Goal: Information Seeking & Learning: Understand process/instructions

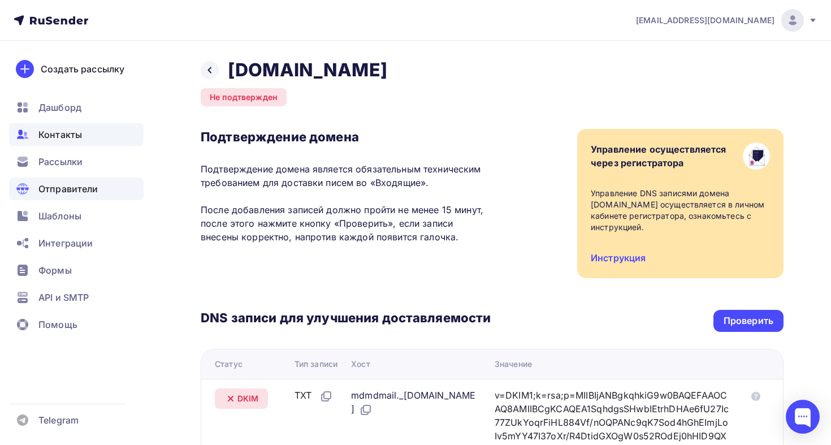
click at [87, 138] on div "Контакты" at bounding box center [76, 134] width 134 height 23
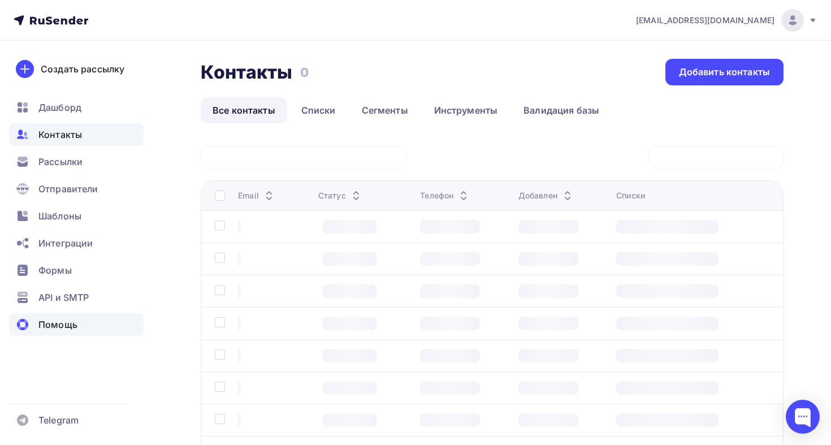
click at [71, 322] on span "Помощь" at bounding box center [57, 325] width 39 height 14
click at [51, 322] on span "Помощь" at bounding box center [57, 325] width 39 height 14
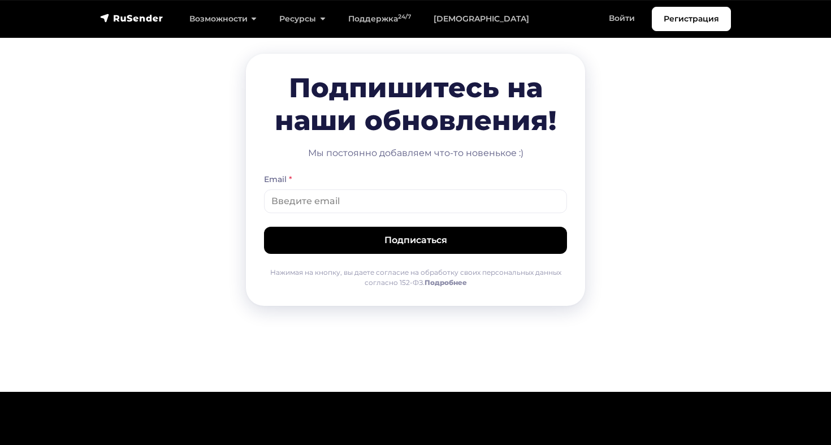
scroll to position [2659, 0]
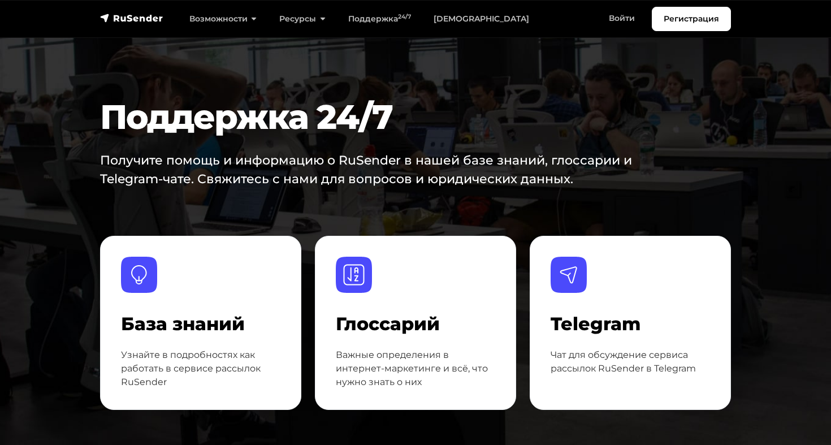
scroll to position [533, 0]
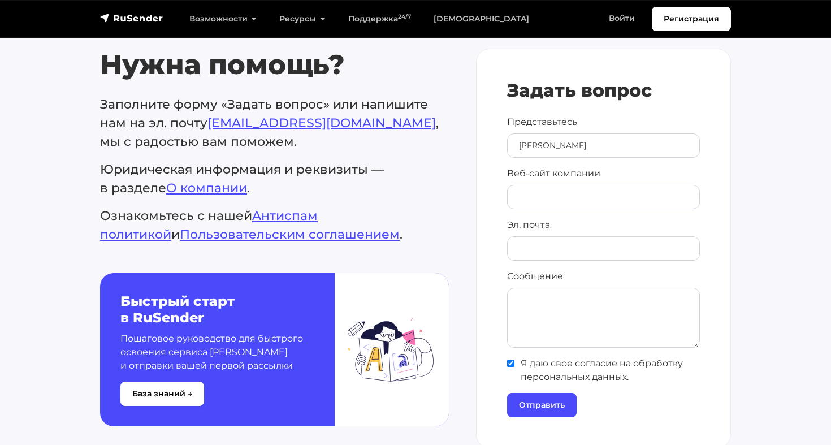
type input "Денис"
click at [609, 197] on input "Веб-сайт компании" at bounding box center [603, 197] width 193 height 24
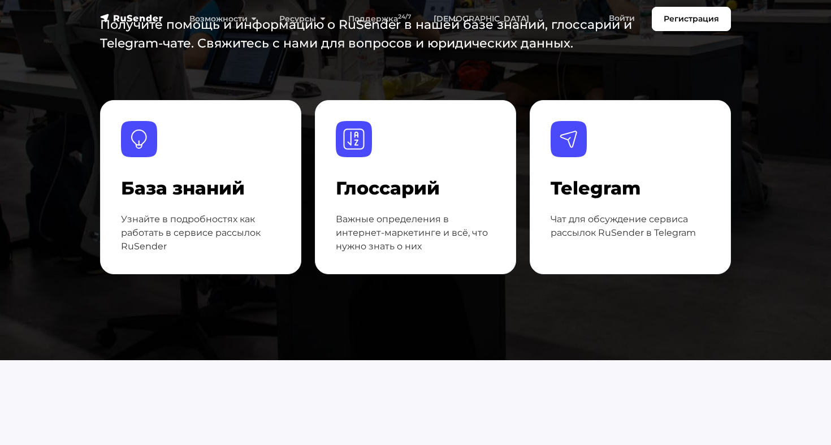
scroll to position [0, 0]
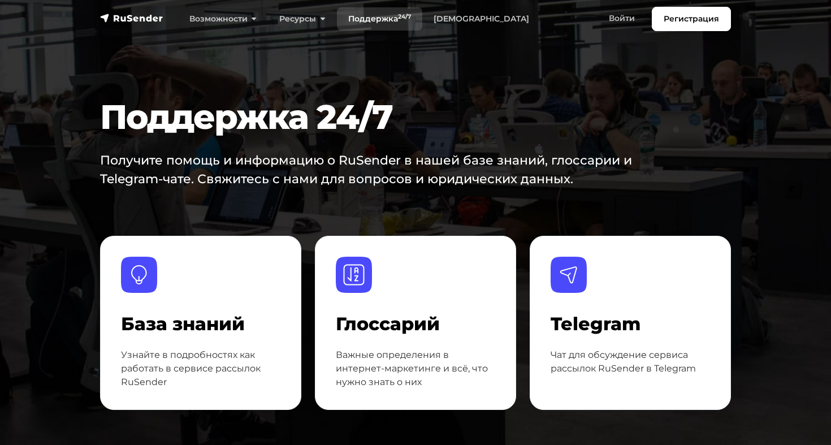
click at [403, 18] on sup "24/7" at bounding box center [404, 16] width 13 height 7
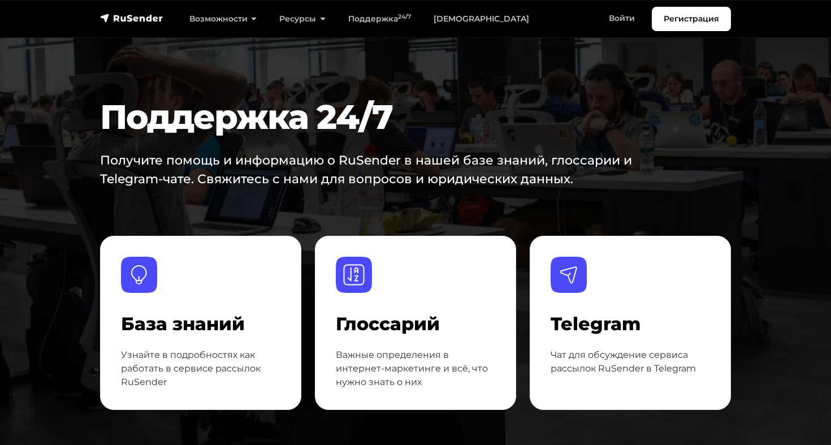
scroll to position [663, 0]
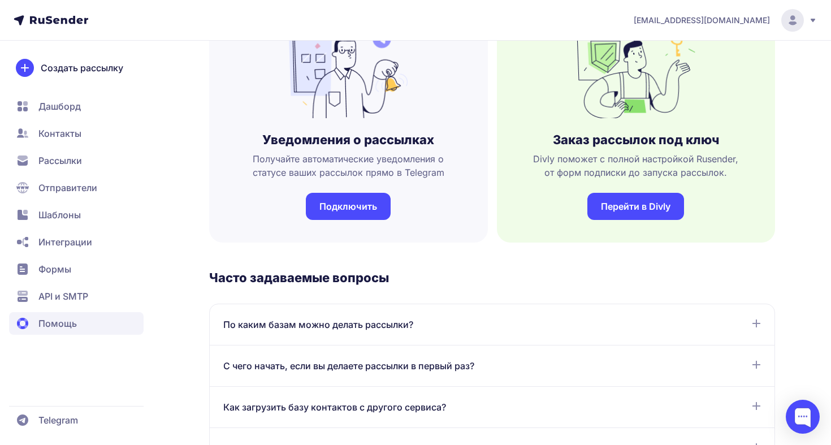
scroll to position [386, 0]
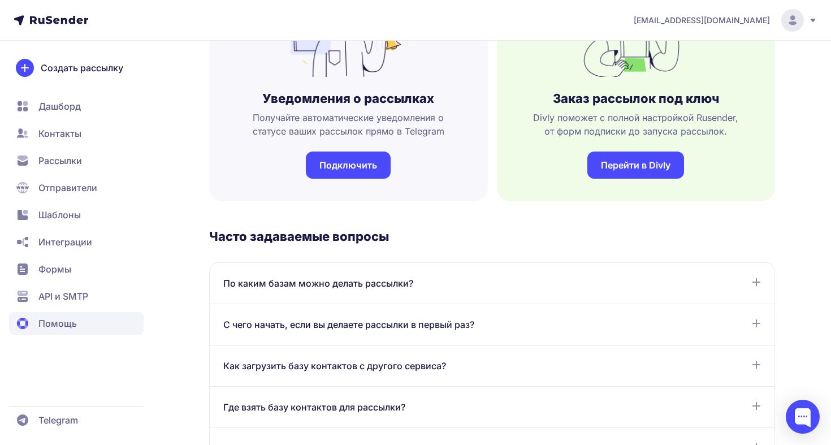
click at [489, 267] on div "По каким базам можно делать рассылки? Рассылки можно отправлять только по базам…" at bounding box center [492, 283] width 564 height 41
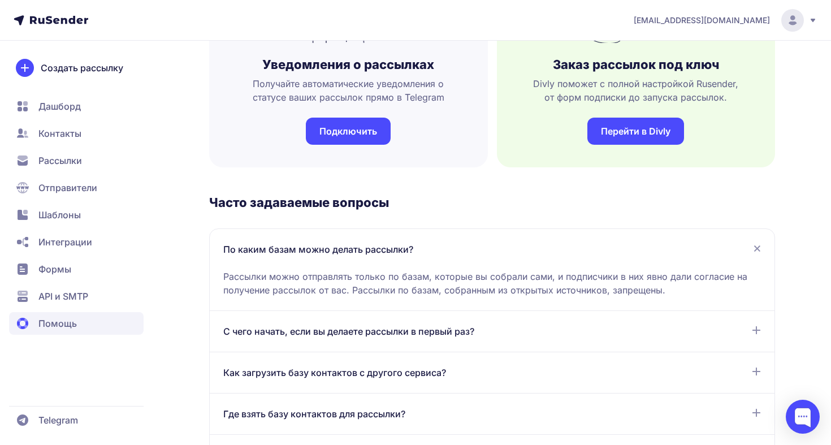
click at [446, 323] on div "С чего начать, если вы делаете рассылки в первый раз? Для отправки первой рассы…" at bounding box center [492, 331] width 564 height 41
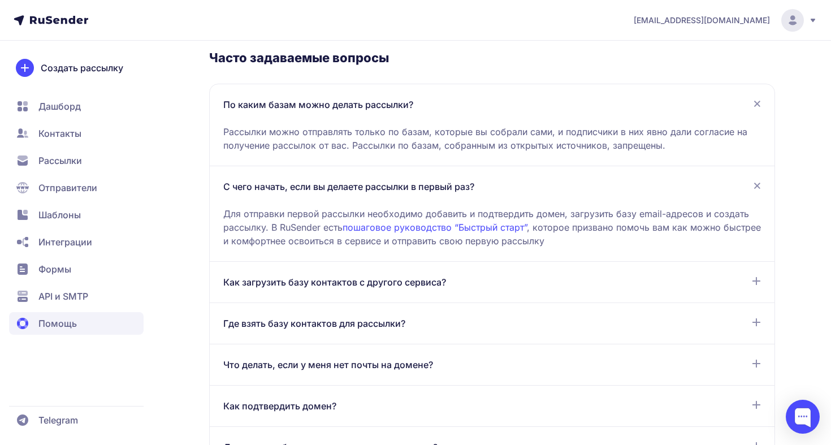
scroll to position [568, 0]
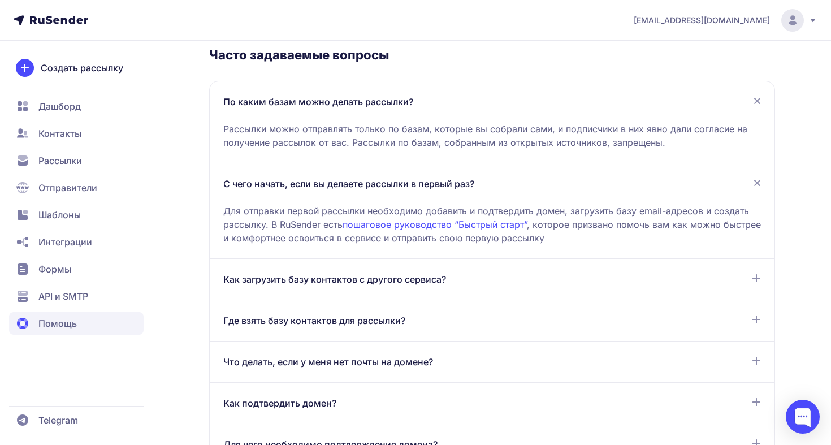
click at [512, 303] on div "Где взять базу контактов для рассылки? Отправлять почту можно тем, кто подтверд…" at bounding box center [492, 320] width 564 height 41
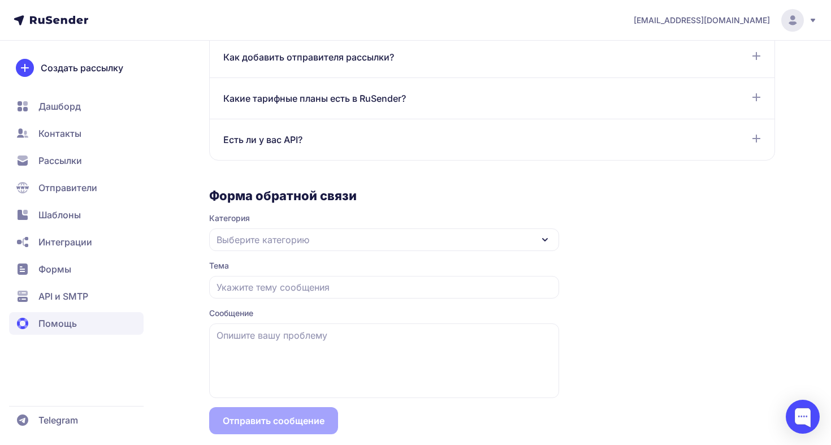
scroll to position [1122, 0]
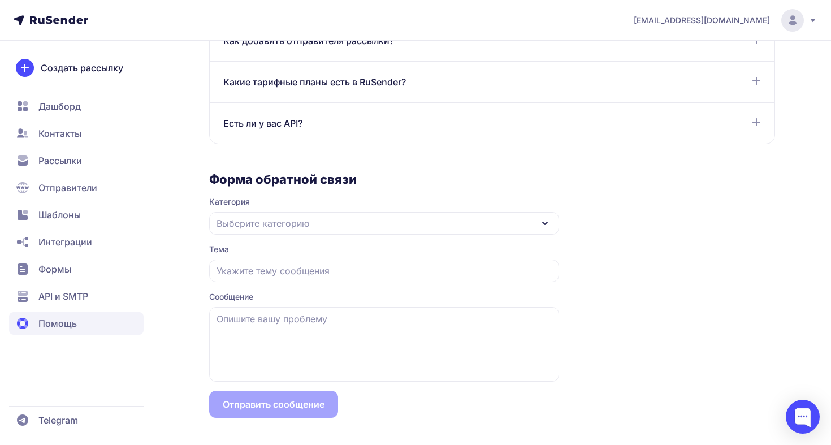
click at [462, 231] on div "Выберите категорию" at bounding box center [384, 223] width 350 height 23
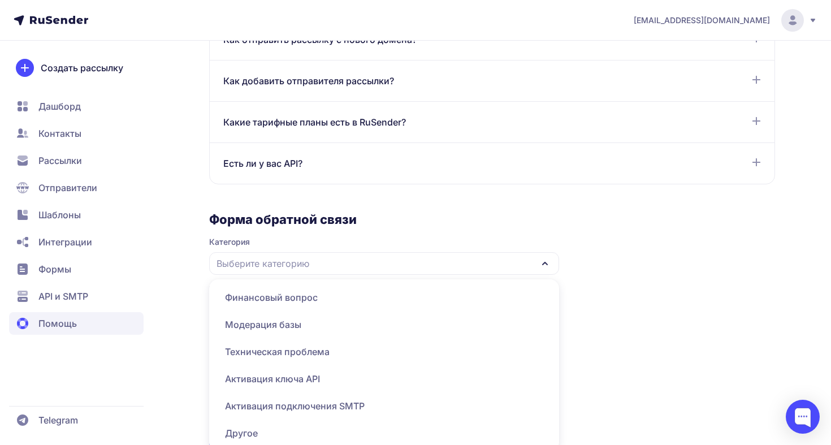
scroll to position [1076, 0]
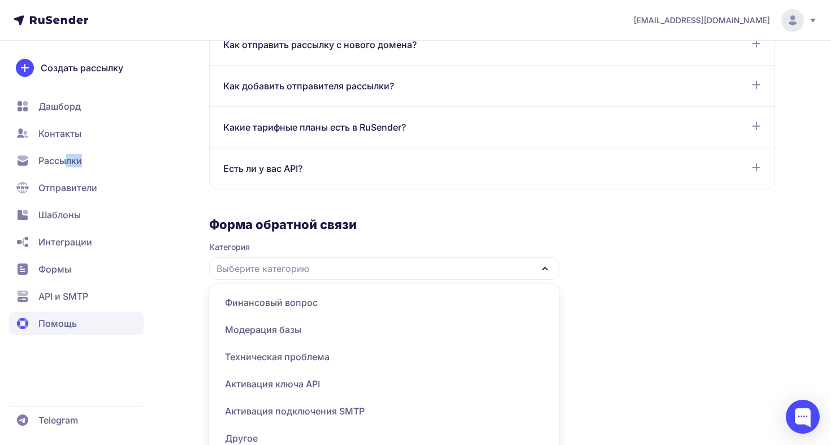
drag, startPoint x: 66, startPoint y: 165, endPoint x: 68, endPoint y: 176, distance: 11.4
click at [68, 176] on nav "Дашборд Контакты Рассылки Отправители Шаблоны Интеграции Формы API и SMTP Помощь" at bounding box center [76, 215] width 134 height 240
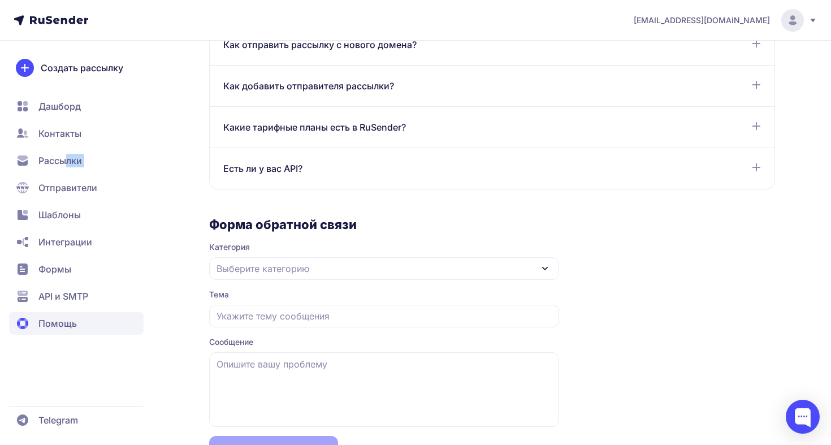
click at [68, 176] on span "Отправители" at bounding box center [76, 187] width 134 height 23
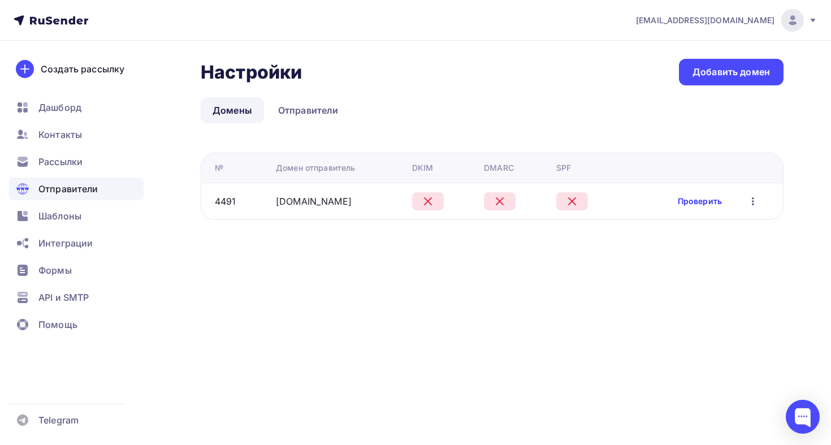
click at [697, 200] on link "Проверить" at bounding box center [699, 200] width 44 height 11
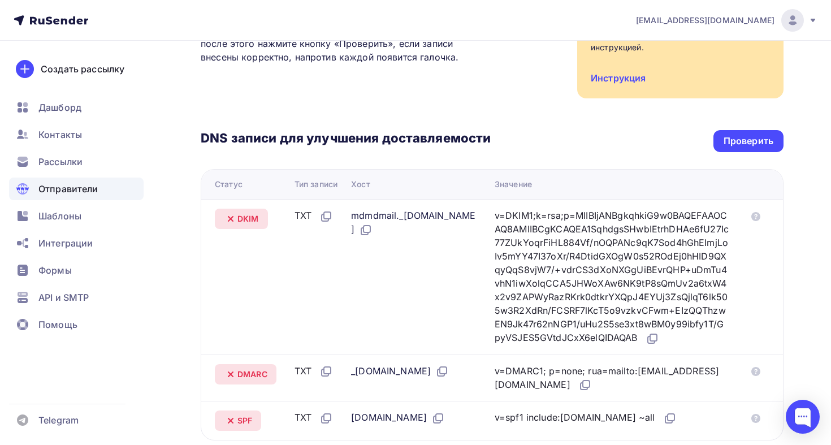
scroll to position [180, 0]
click at [67, 328] on span "Помощь" at bounding box center [57, 325] width 39 height 14
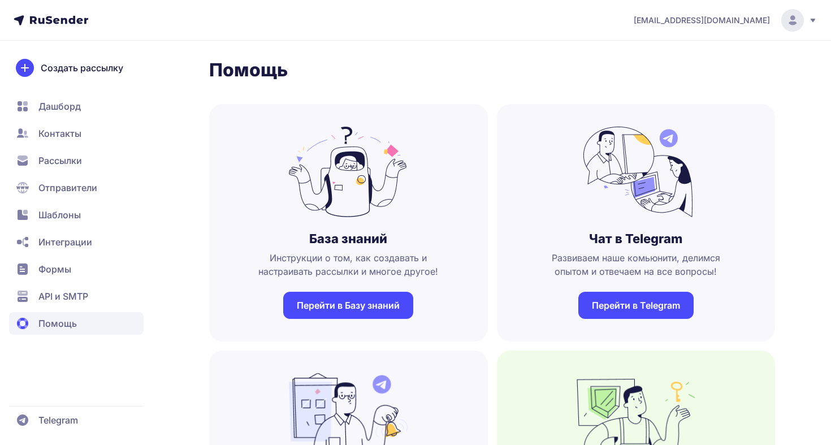
scroll to position [959, 0]
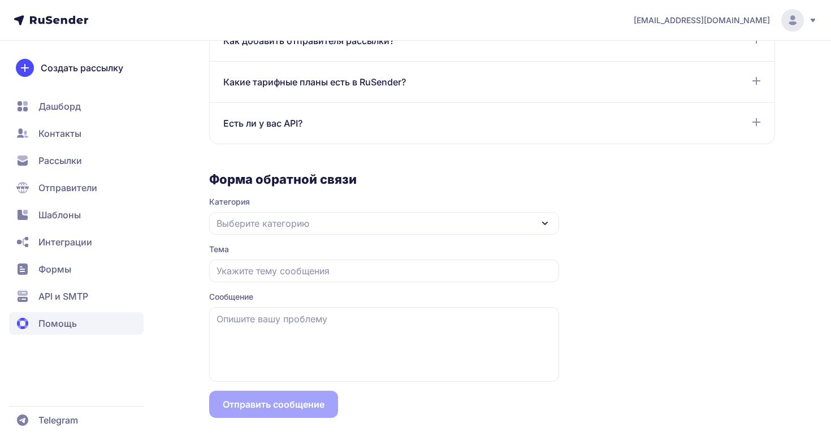
click at [350, 222] on div "Выберите категорию" at bounding box center [384, 223] width 350 height 23
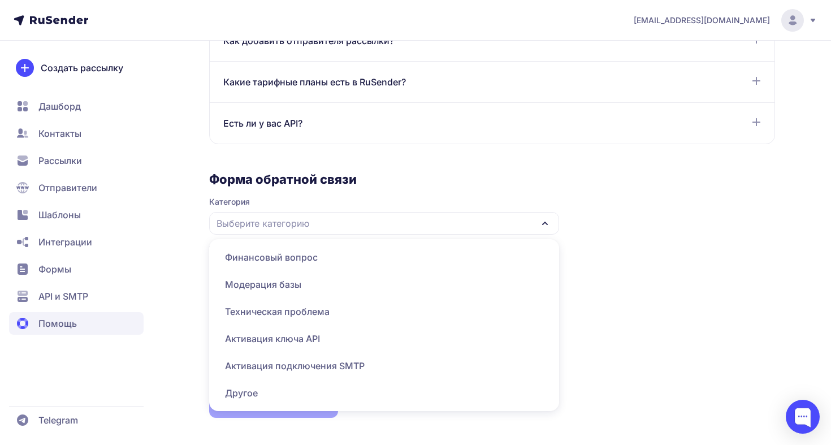
click at [331, 384] on span "Другое" at bounding box center [384, 392] width 336 height 27
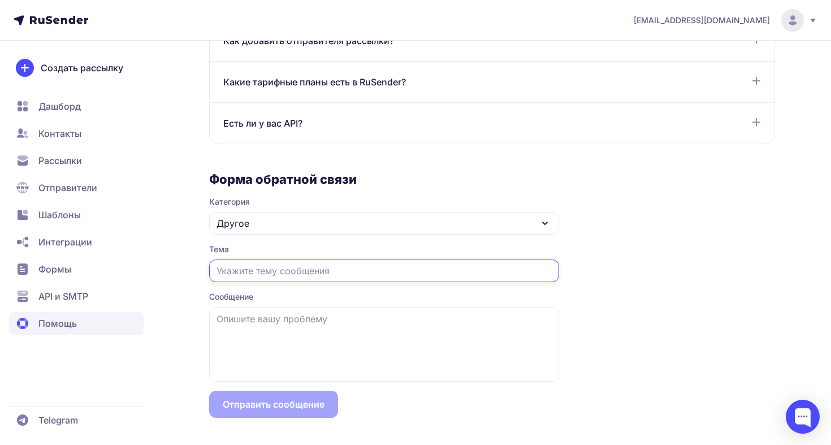
click at [351, 276] on input "text" at bounding box center [384, 270] width 350 height 23
type input "Нет возможности подтвердить DNS"
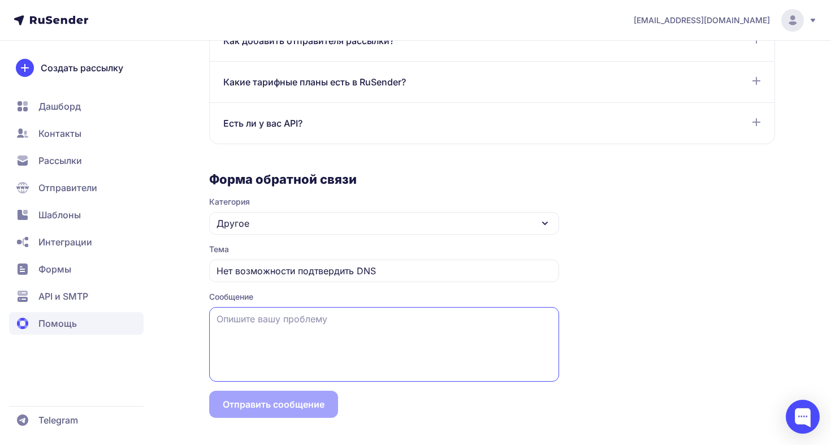
click at [369, 347] on textarea at bounding box center [384, 344] width 350 height 75
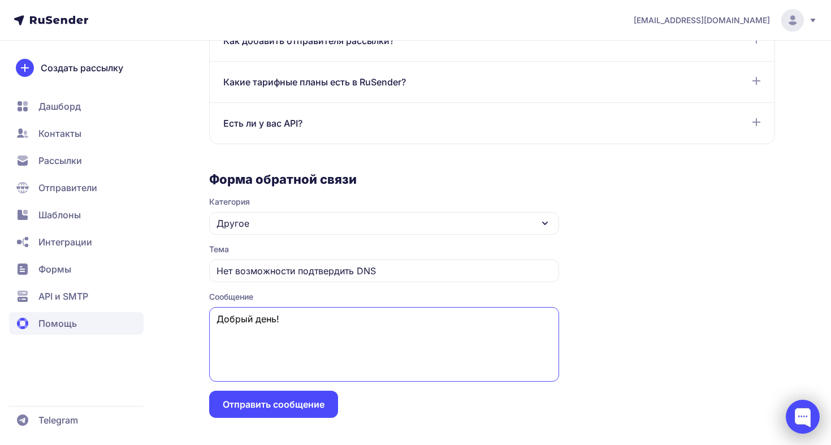
type textarea "Добрый день!"
click at [796, 419] on div at bounding box center [802, 416] width 34 height 34
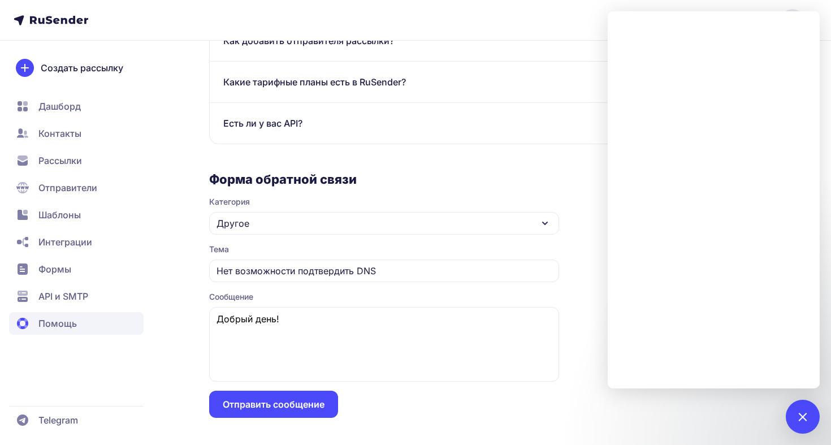
click at [57, 189] on span "Отправители" at bounding box center [67, 188] width 59 height 14
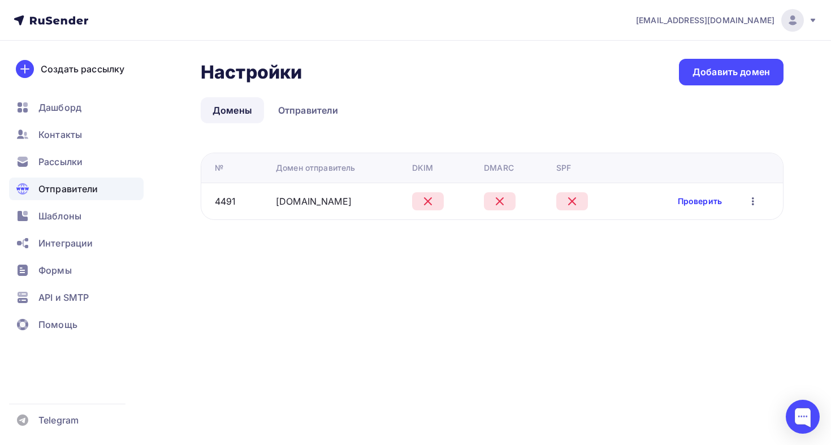
click at [692, 202] on link "Проверить" at bounding box center [699, 200] width 44 height 11
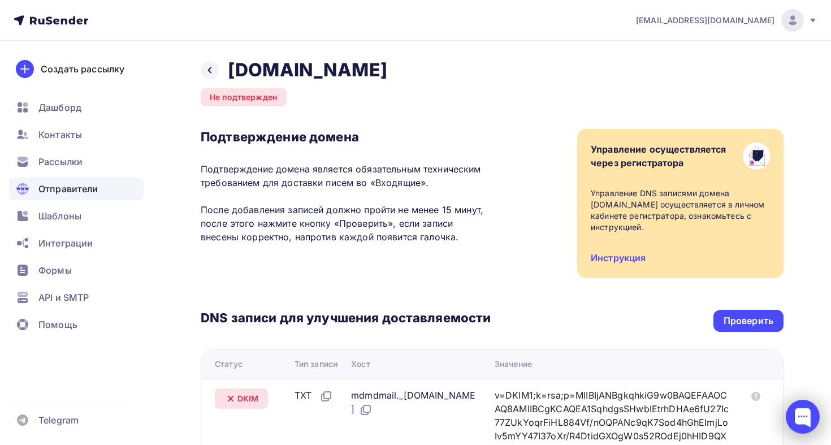
click at [793, 405] on div at bounding box center [802, 416] width 34 height 34
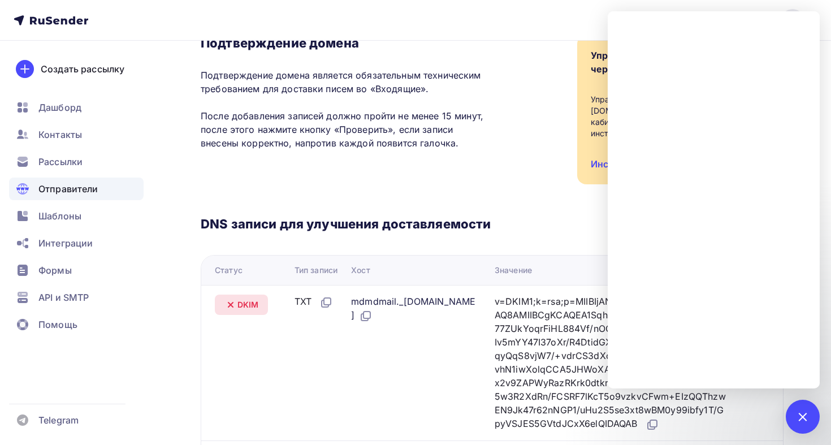
scroll to position [98, 0]
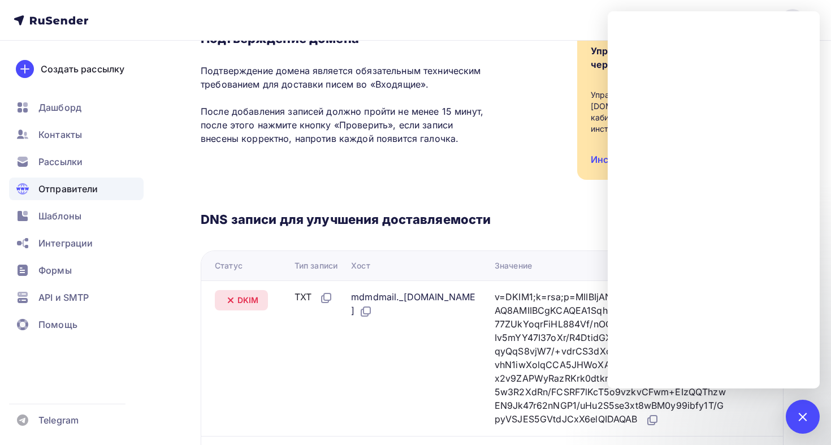
click at [505, 201] on div "DNS записи для улучшения доставляемости Проверить Статус Тип записи Хост Значен…" at bounding box center [492, 351] width 583 height 342
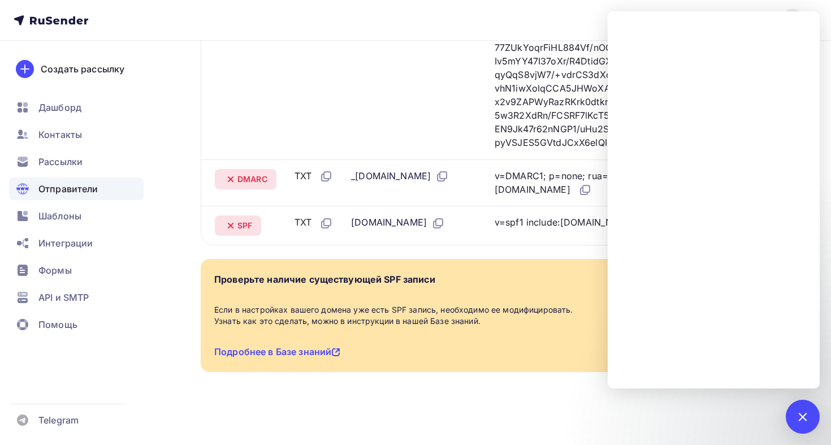
scroll to position [365, 0]
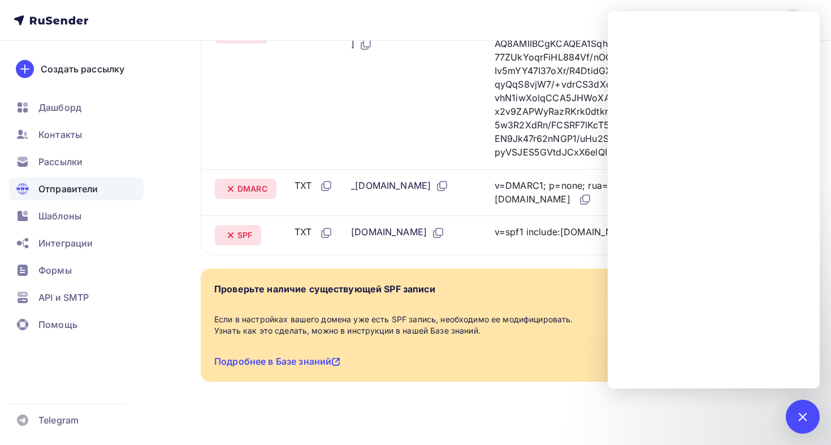
click at [434, 140] on td "mdmdmail._[DOMAIN_NAME]" at bounding box center [418, 91] width 144 height 155
click at [790, 416] on div at bounding box center [802, 416] width 34 height 34
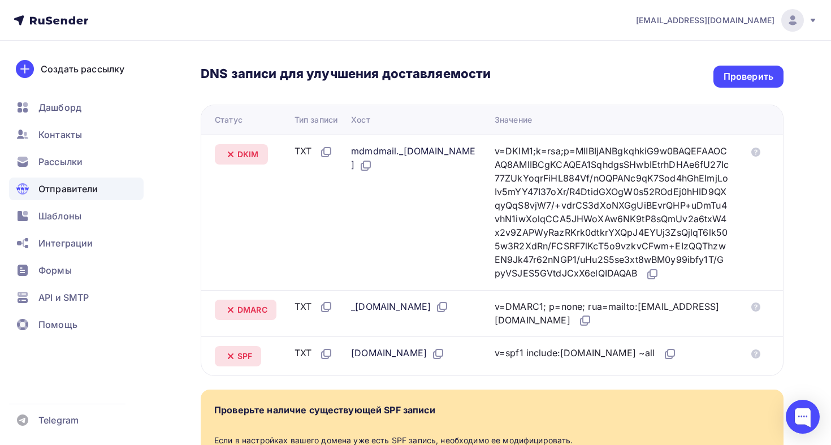
scroll to position [245, 0]
click at [811, 420] on div at bounding box center [802, 416] width 34 height 34
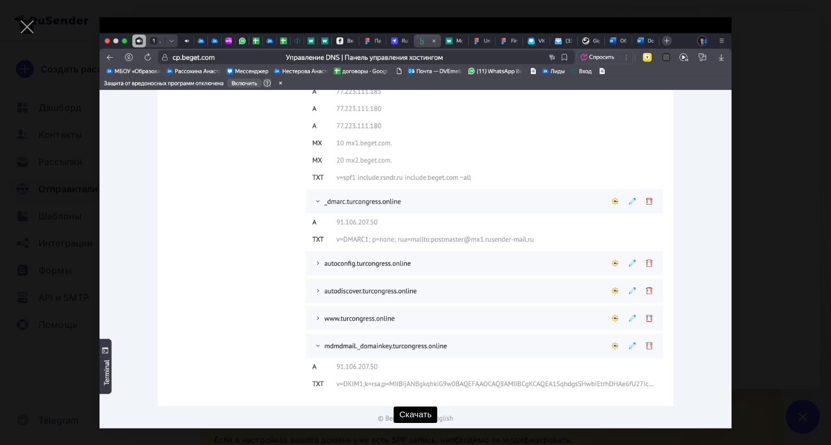
click at [444, 267] on img at bounding box center [415, 222] width 632 height 411
click at [23, 20] on div at bounding box center [27, 27] width 40 height 40
click at [15, 32] on div at bounding box center [27, 27] width 40 height 40
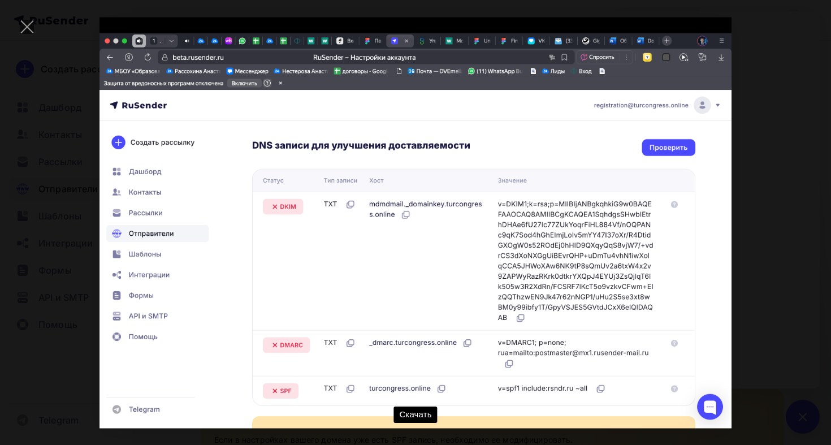
click at [830, 262] on div "Скачать" at bounding box center [415, 222] width 831 height 445
click at [496, 202] on img at bounding box center [415, 222] width 632 height 411
click at [795, 213] on div "Скачать" at bounding box center [415, 222] width 797 height 411
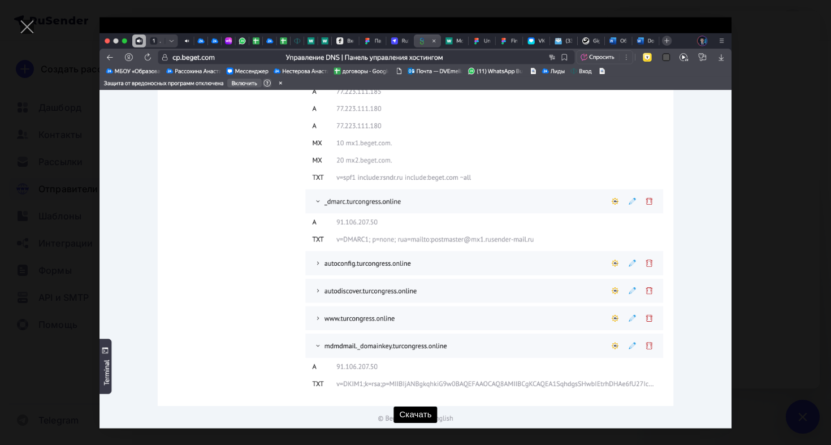
drag, startPoint x: 681, startPoint y: 444, endPoint x: 696, endPoint y: 444, distance: 14.7
click at [688, 444] on div "Скачать" at bounding box center [415, 222] width 831 height 445
click at [758, 315] on div "Скачать" at bounding box center [415, 222] width 797 height 411
click at [533, 244] on img at bounding box center [415, 222] width 632 height 411
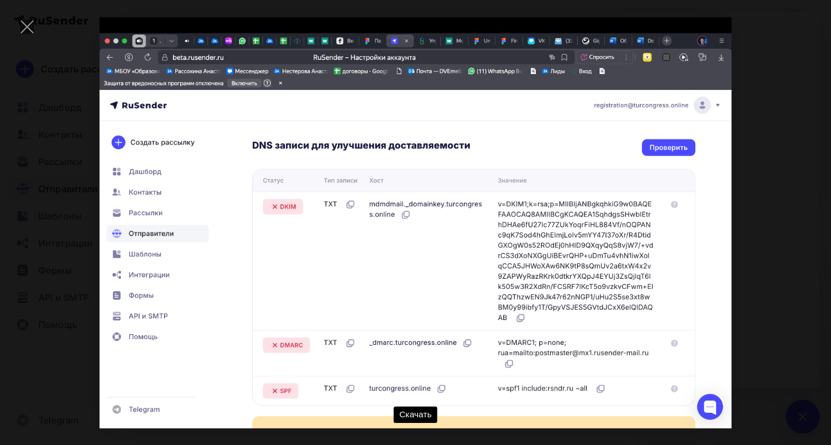
click at [674, 231] on img at bounding box center [415, 222] width 632 height 411
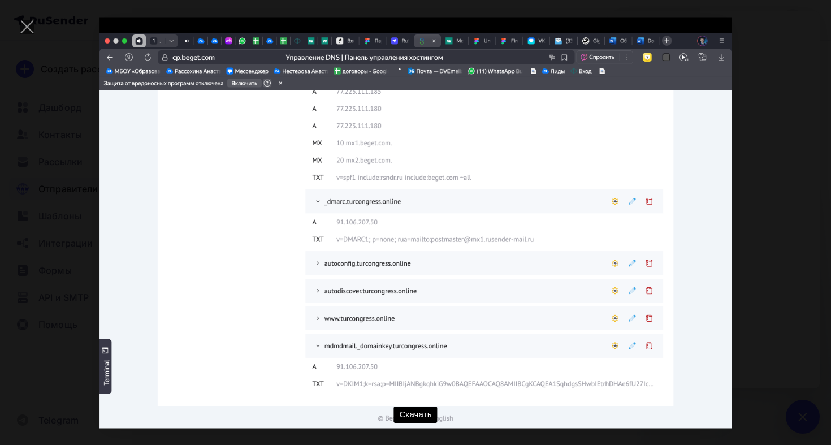
click at [486, 232] on img at bounding box center [415, 222] width 632 height 411
click at [541, 256] on img at bounding box center [415, 222] width 632 height 411
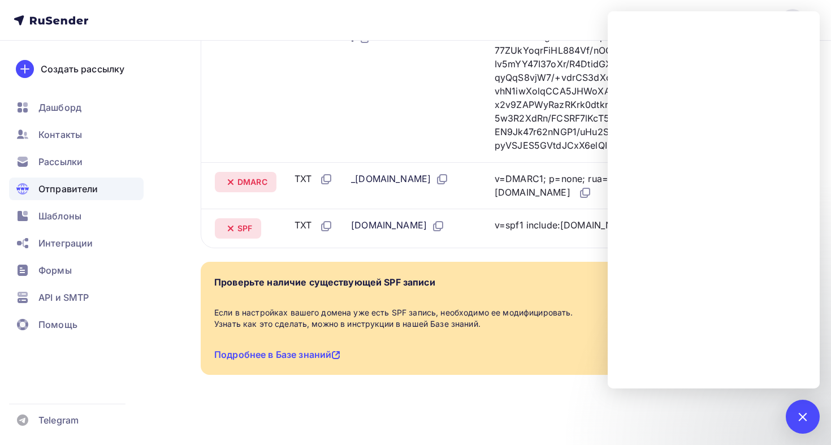
scroll to position [352, 0]
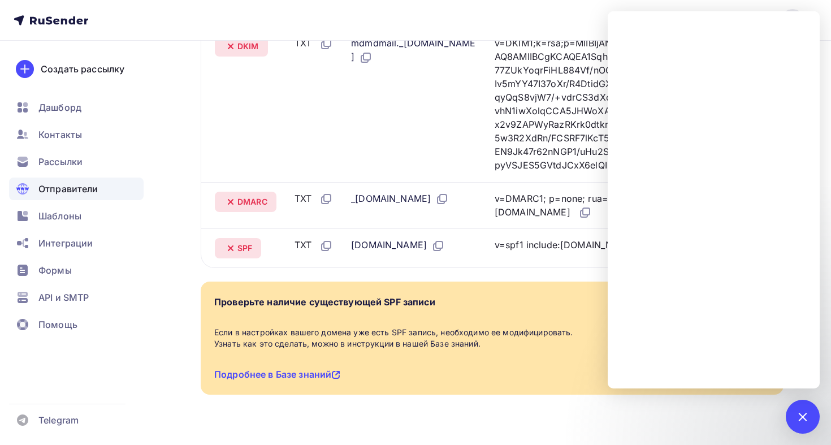
drag, startPoint x: 356, startPoint y: 227, endPoint x: 384, endPoint y: 228, distance: 28.3
click at [384, 206] on div "_dmarc.turcongress.online" at bounding box center [400, 199] width 98 height 15
copy div "_dmarc"
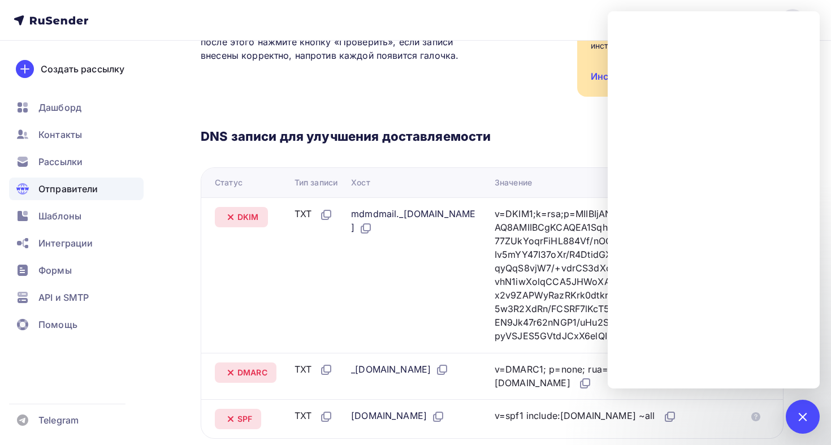
scroll to position [181, 0]
click at [583, 386] on icon at bounding box center [586, 382] width 7 height 7
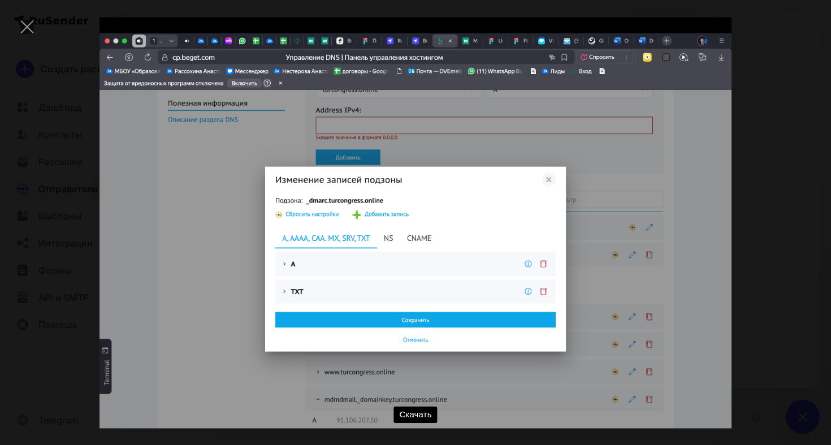
click at [406, 265] on img at bounding box center [415, 222] width 632 height 411
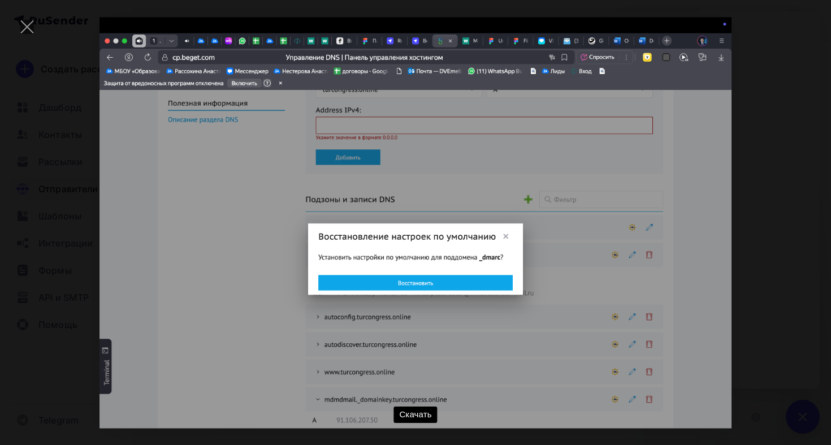
click at [757, 286] on div "Скачать" at bounding box center [415, 222] width 797 height 411
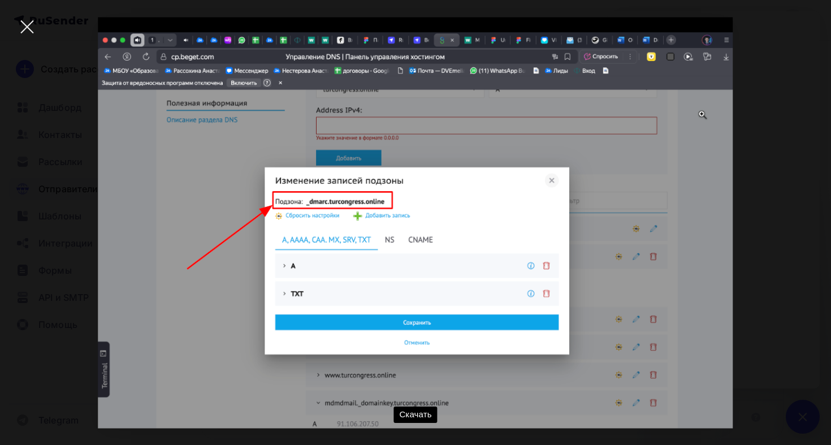
click at [17, 34] on div at bounding box center [27, 27] width 40 height 40
click at [31, 18] on div at bounding box center [27, 27] width 40 height 40
click at [367, 219] on img at bounding box center [415, 222] width 635 height 411
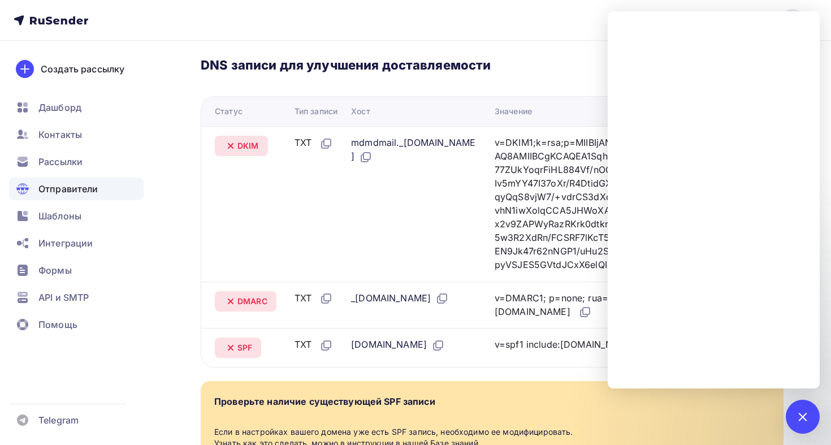
scroll to position [241, 0]
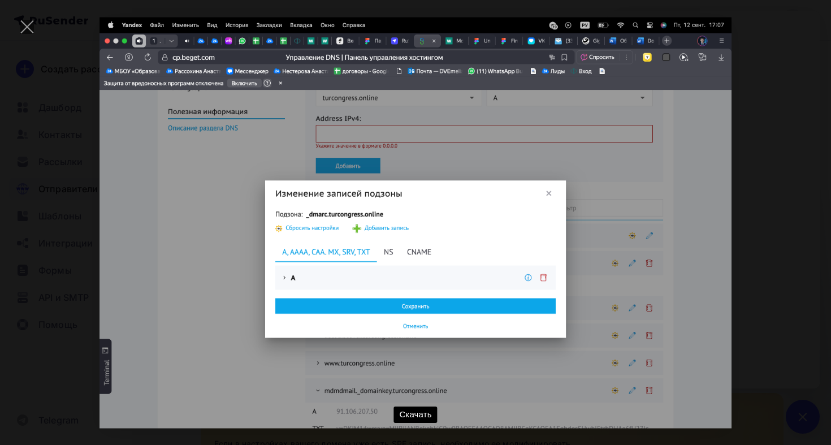
click at [807, 116] on div "Скачать" at bounding box center [415, 222] width 797 height 411
click at [695, 128] on img at bounding box center [415, 222] width 632 height 411
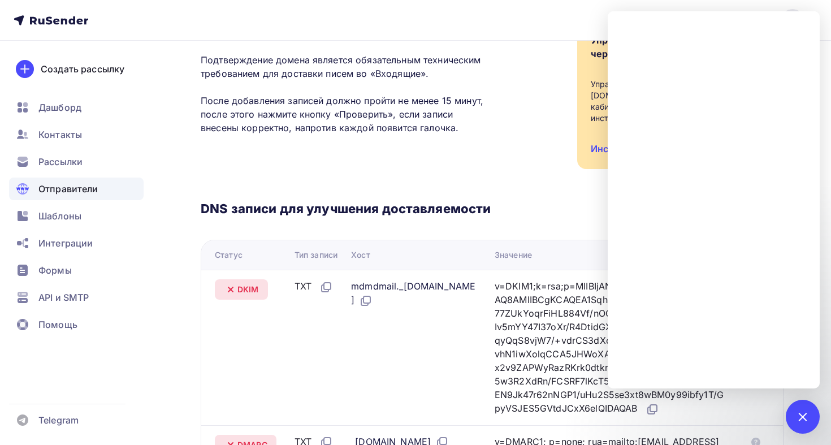
scroll to position [86, 0]
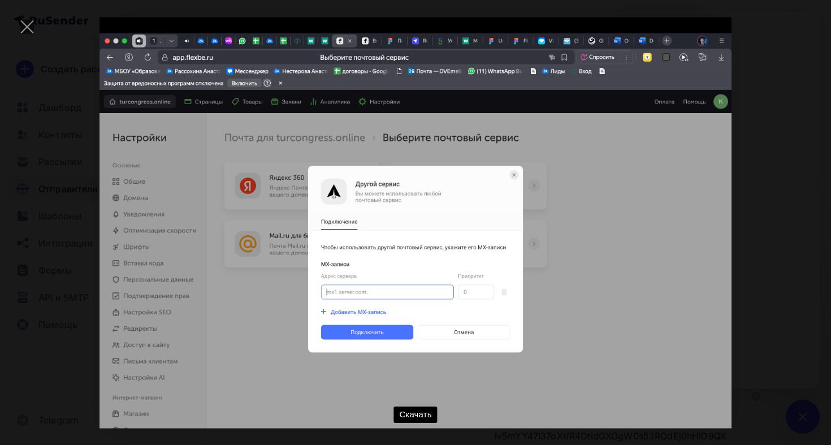
click at [746, 176] on div "Скачать" at bounding box center [415, 222] width 797 height 411
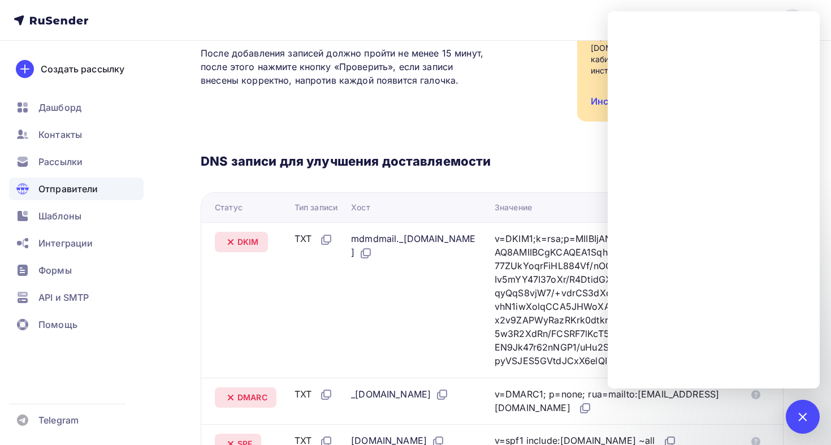
scroll to position [242, 0]
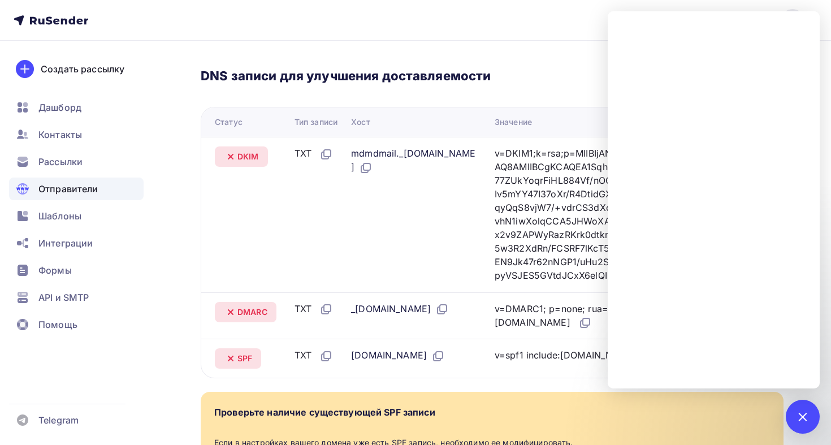
click at [545, 94] on div "DNS записи для улучшения доставляемости Проверить Статус Тип записи Хост Значен…" at bounding box center [492, 207] width 583 height 342
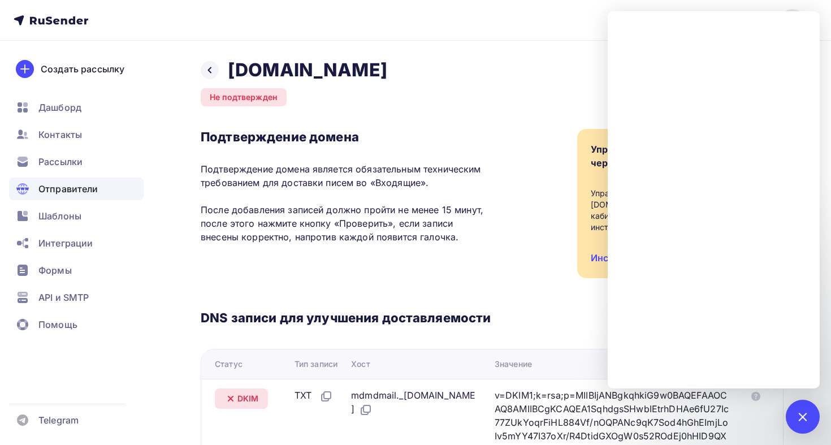
scroll to position [415, 0]
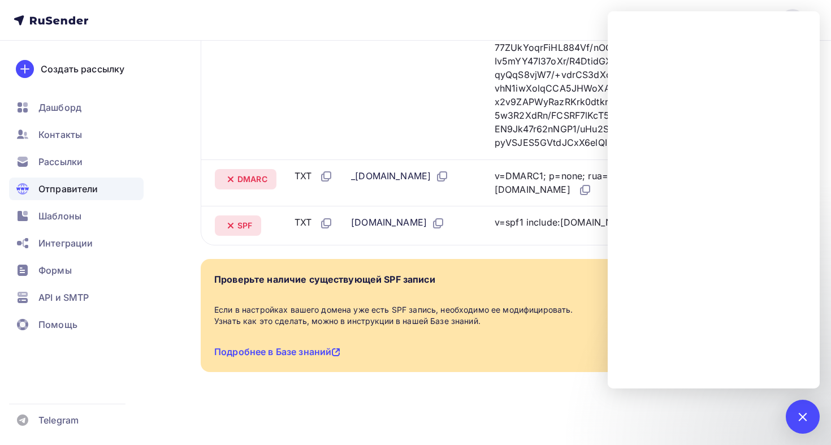
drag, startPoint x: 351, startPoint y: 222, endPoint x: 440, endPoint y: 224, distance: 89.3
click at [440, 224] on td "turcongress.online" at bounding box center [418, 225] width 144 height 39
click at [418, 236] on td "turcongress.online" at bounding box center [418, 225] width 144 height 39
click at [580, 37] on nav "registration@turcongress.online Аккаунт Тарифы Выйти Создать рассылку Дашборд К…" at bounding box center [415, 20] width 831 height 41
click at [803, 422] on div at bounding box center [801, 416] width 15 height 15
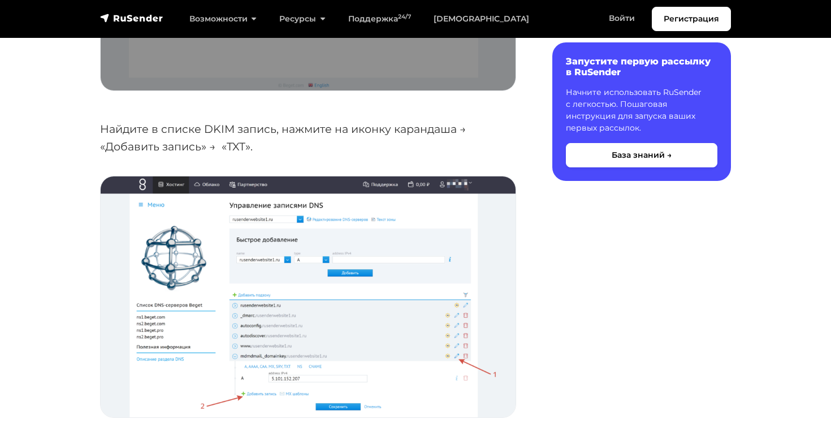
scroll to position [3618, 0]
